Goal: Transaction & Acquisition: Purchase product/service

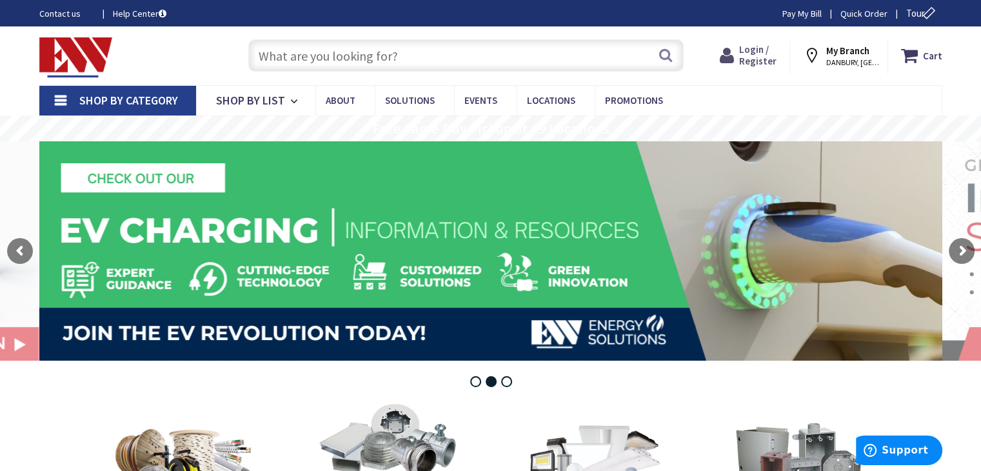
click at [763, 61] on span "Login / Register" at bounding box center [757, 55] width 37 height 24
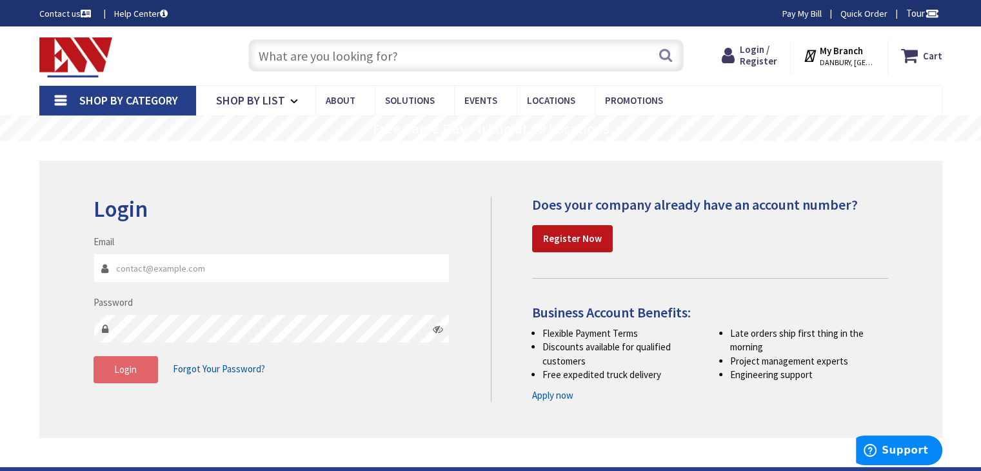
type input "rdelectricalservicesinc@gmail.com"
click at [132, 371] on span "Login" at bounding box center [125, 369] width 23 height 12
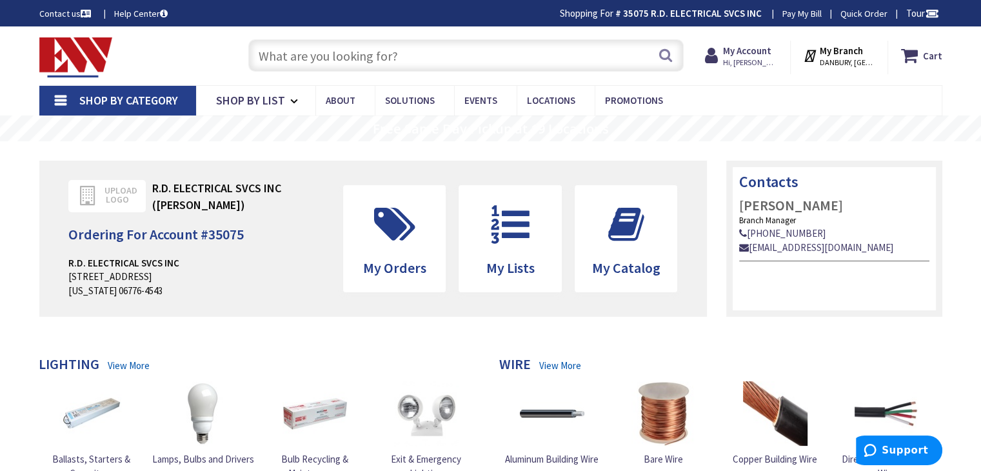
click at [266, 53] on input "text" at bounding box center [465, 55] width 435 height 32
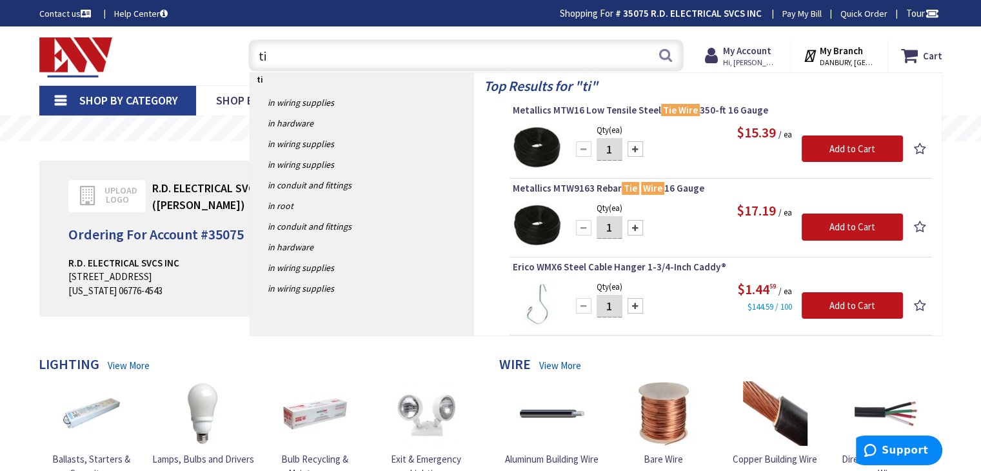
type input "t"
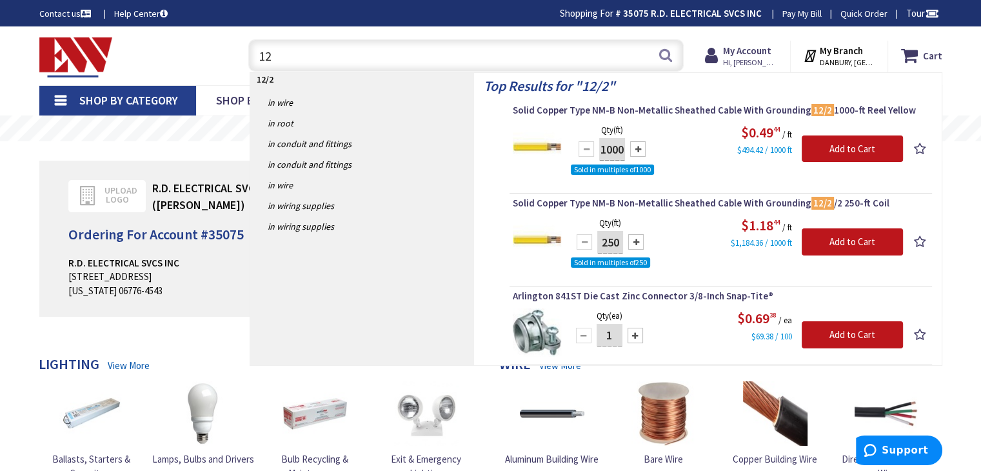
type input "1"
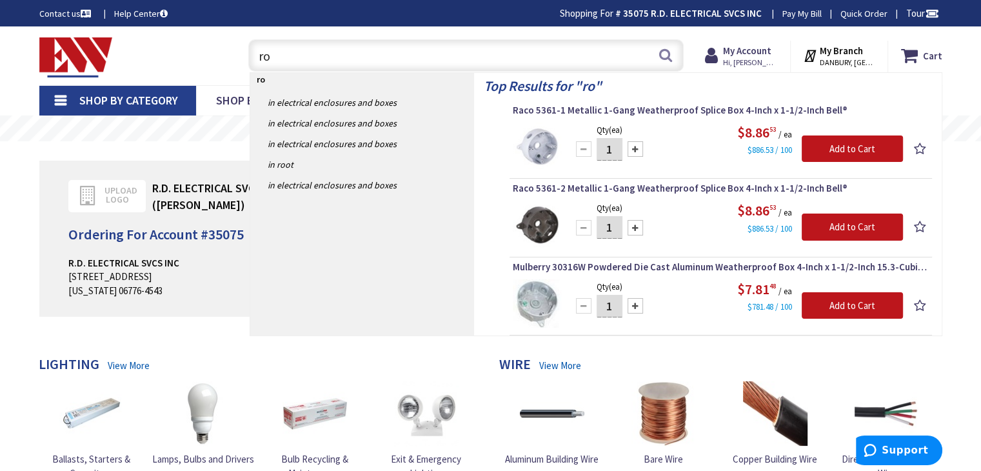
type input "r"
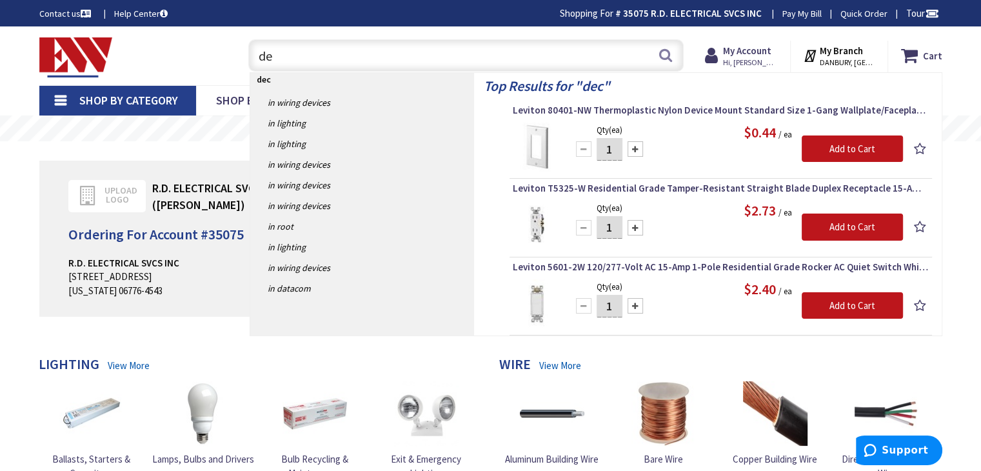
type input "d"
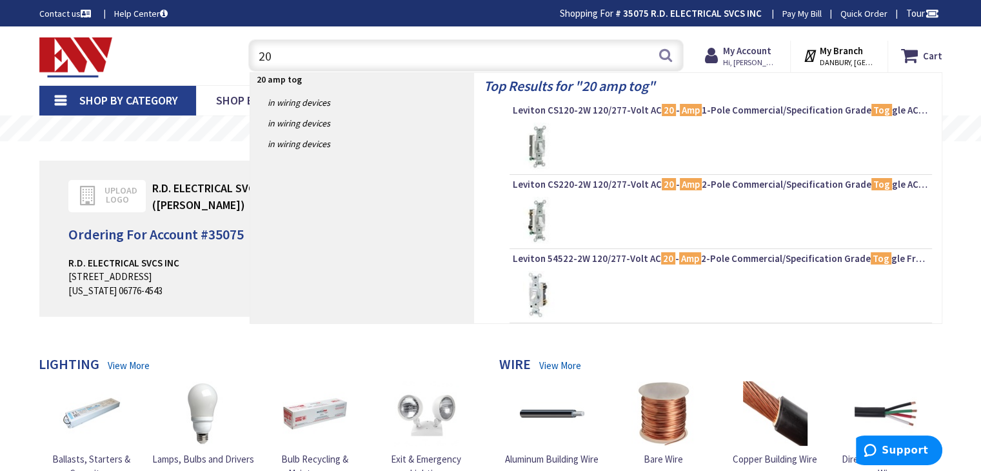
type input "2"
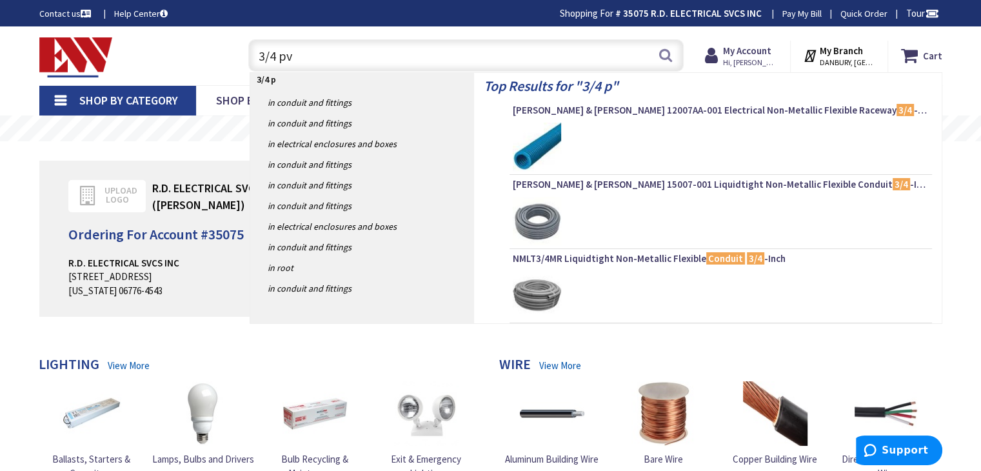
type input "3/4 pvc"
